Goal: Complete application form

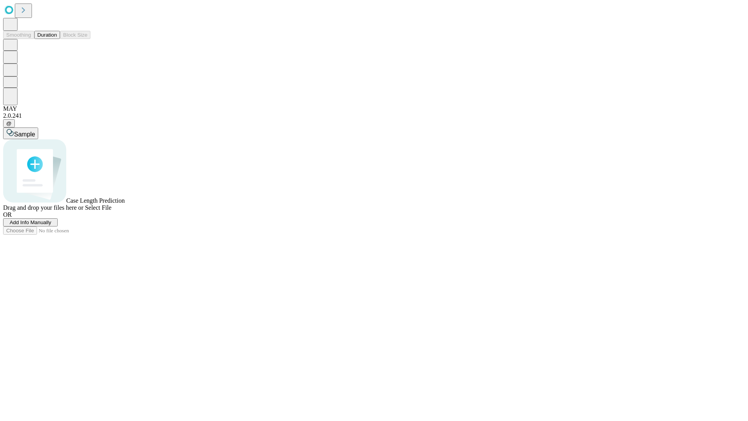
click at [51, 225] on span "Add Info Manually" at bounding box center [31, 222] width 42 height 6
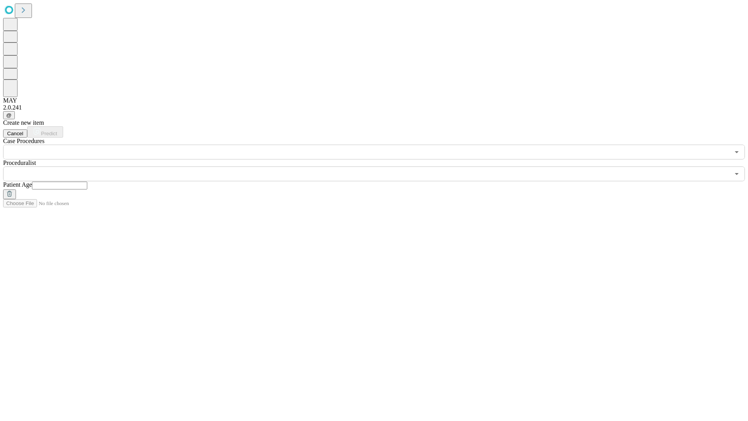
click at [87, 182] on input "text" at bounding box center [59, 186] width 55 height 8
type input "**"
click at [380, 166] on input "text" at bounding box center [366, 173] width 727 height 15
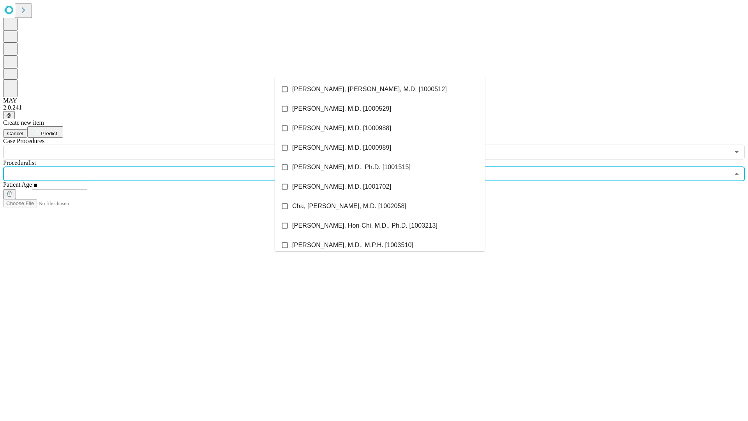
click at [380, 89] on li "[PERSON_NAME], [PERSON_NAME], M.D. [1000512]" at bounding box center [380, 88] width 210 height 19
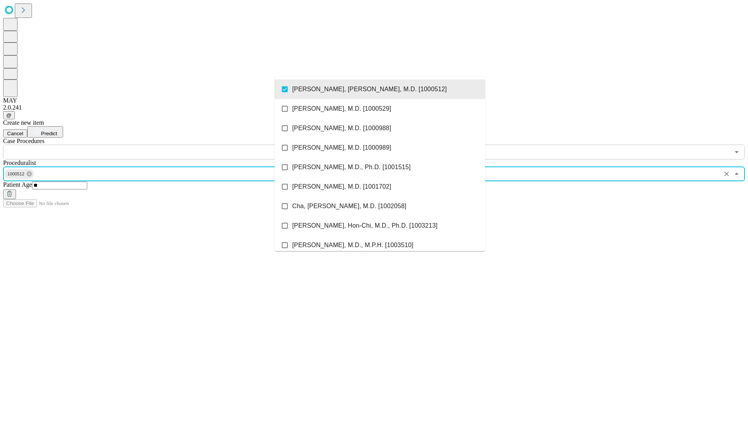
click at [164, 145] on input "text" at bounding box center [366, 152] width 727 height 15
